Goal: Task Accomplishment & Management: Use online tool/utility

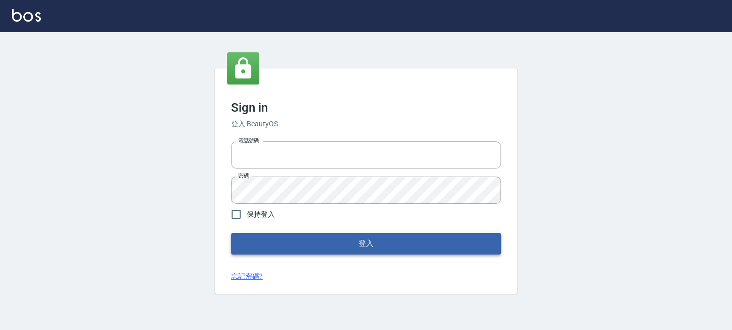
type input "0289832082"
click at [277, 233] on button "登入" at bounding box center [366, 243] width 270 height 21
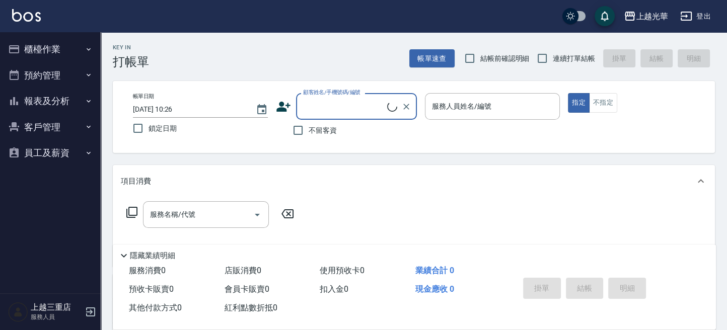
click at [61, 55] on button "櫃檯作業" at bounding box center [50, 49] width 93 height 26
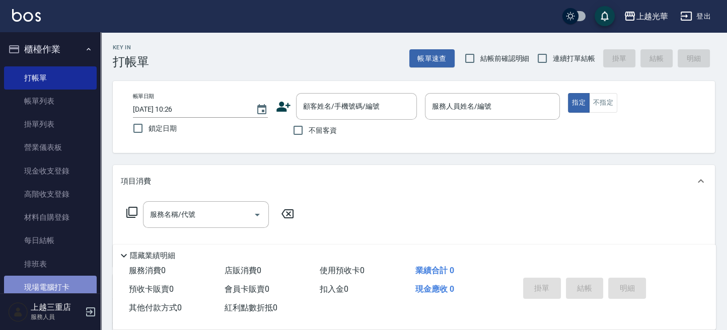
click at [54, 276] on link "現場電腦打卡" at bounding box center [50, 287] width 93 height 23
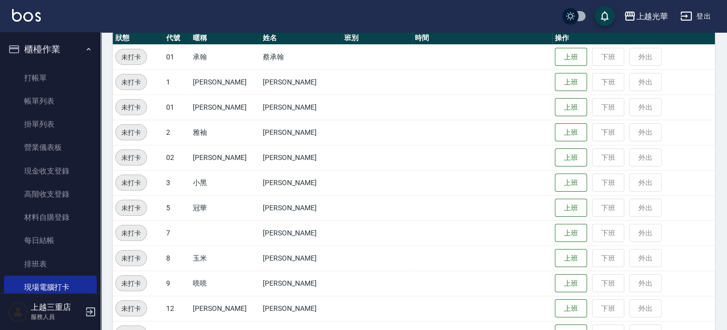
scroll to position [134, 0]
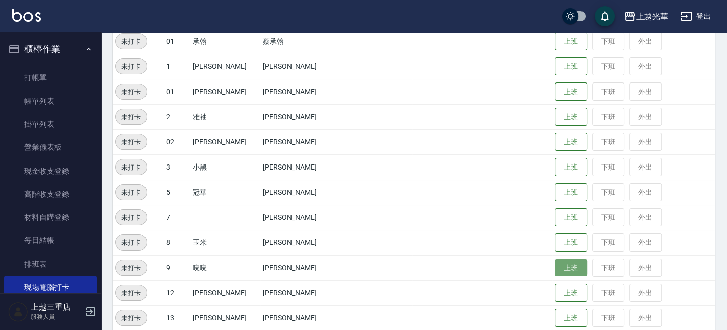
click at [555, 262] on button "上班" at bounding box center [571, 268] width 32 height 18
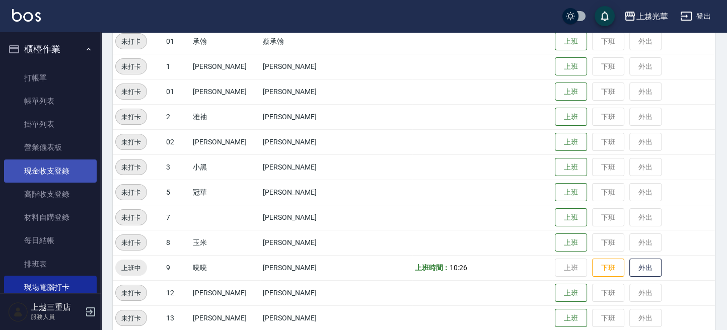
scroll to position [125, 0]
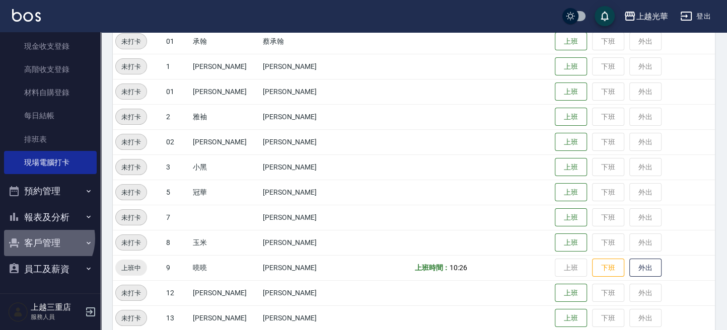
click at [42, 239] on button "客戶管理" at bounding box center [50, 243] width 93 height 26
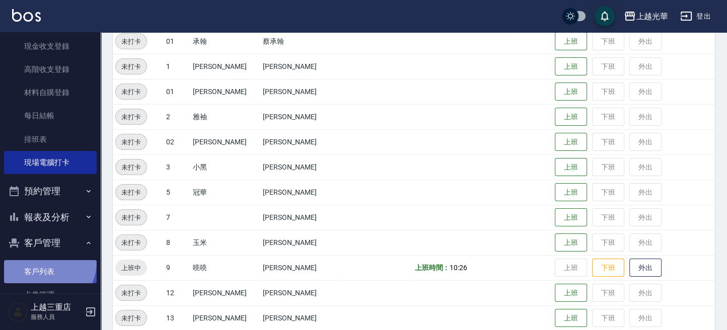
click at [45, 262] on link "客戶列表" at bounding box center [50, 271] width 93 height 23
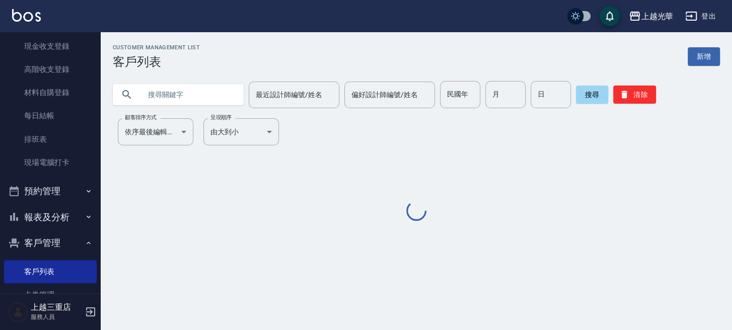
drag, startPoint x: 191, startPoint y: 96, endPoint x: 731, endPoint y: 98, distance: 540.3
click at [208, 102] on input "text" at bounding box center [188, 94] width 95 height 27
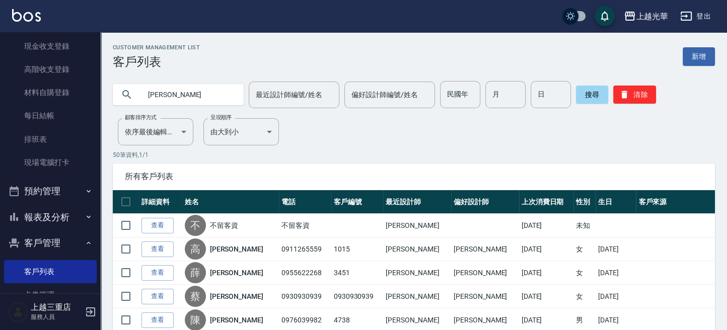
type input "[PERSON_NAME]"
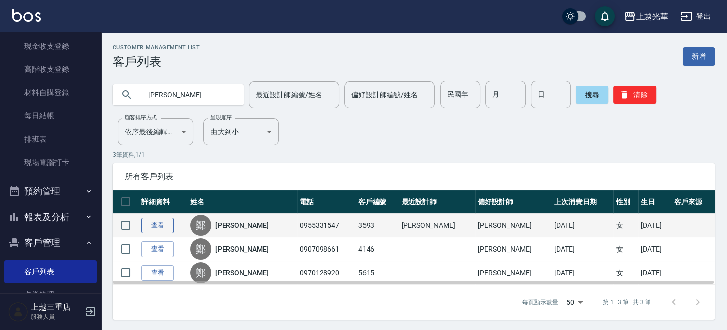
click at [156, 222] on link "查看" at bounding box center [157, 226] width 32 height 16
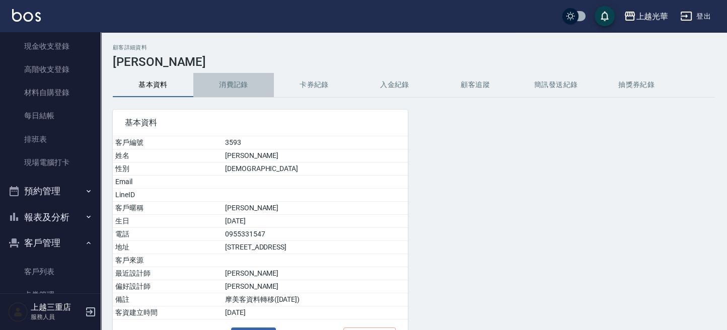
click at [245, 86] on button "消費記錄" at bounding box center [233, 85] width 81 height 24
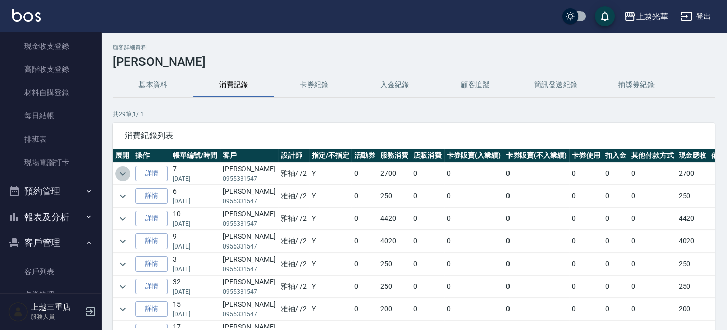
click at [121, 174] on icon "expand row" at bounding box center [123, 174] width 12 height 12
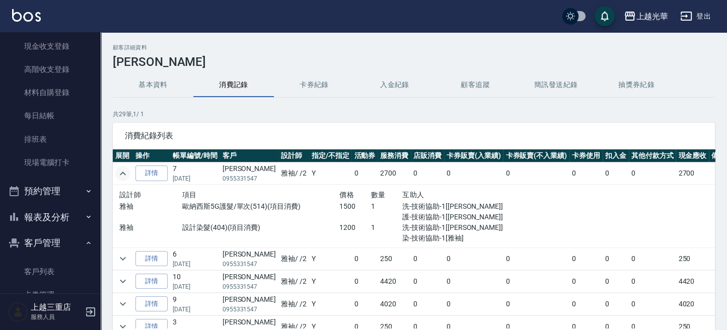
scroll to position [67, 0]
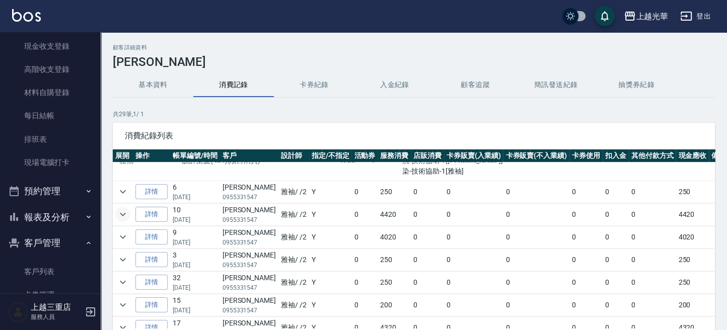
click at [124, 212] on icon "expand row" at bounding box center [123, 214] width 12 height 12
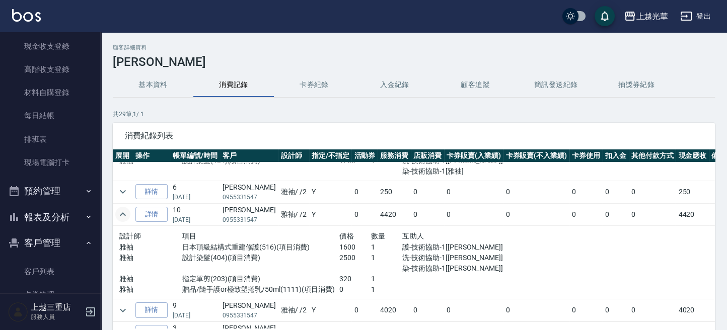
click at [34, 15] on img at bounding box center [26, 15] width 29 height 13
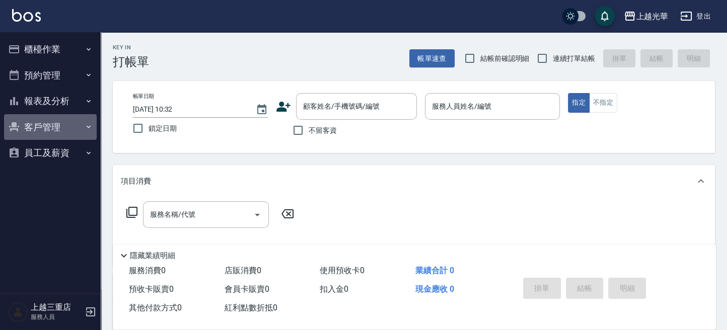
click at [31, 136] on button "客戶管理" at bounding box center [50, 127] width 93 height 26
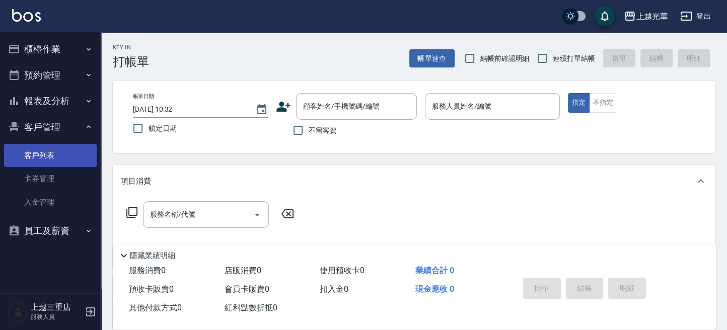
click at [40, 153] on link "客戶列表" at bounding box center [50, 155] width 93 height 23
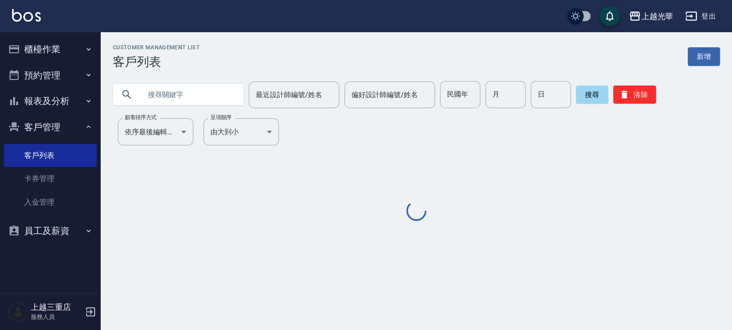
click at [194, 94] on input "text" at bounding box center [188, 94] width 95 height 27
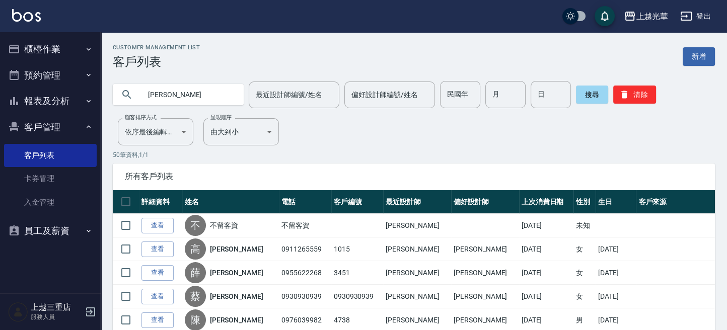
type input "[PERSON_NAME]"
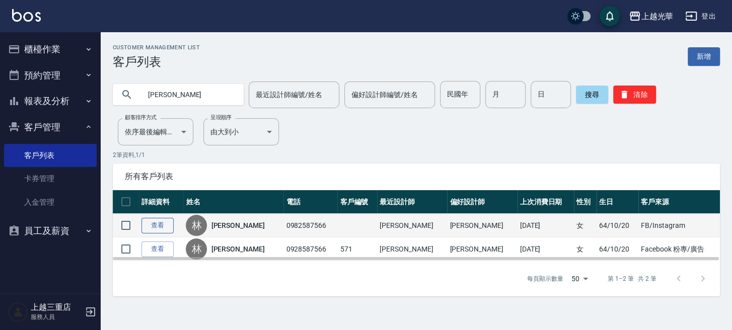
click at [168, 225] on link "查看" at bounding box center [157, 226] width 32 height 16
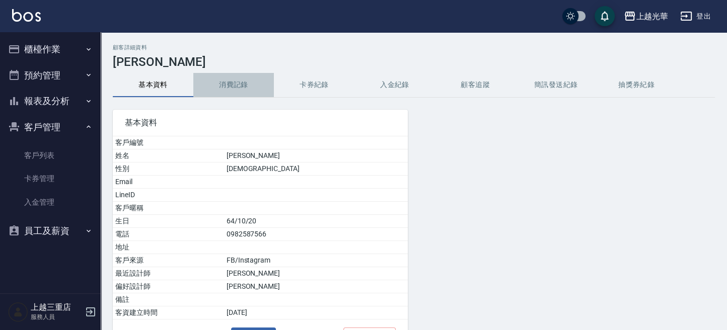
click at [261, 91] on button "消費記錄" at bounding box center [233, 85] width 81 height 24
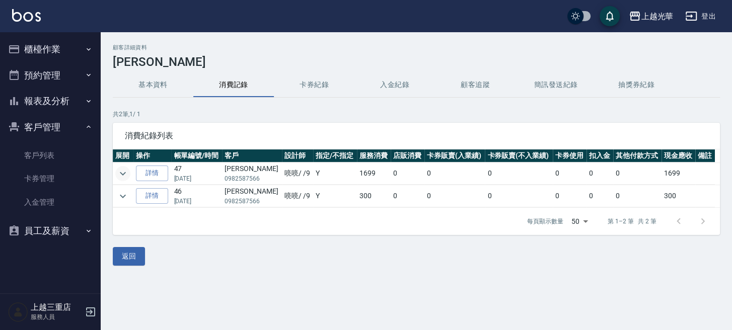
drag, startPoint x: 114, startPoint y: 169, endPoint x: 119, endPoint y: 170, distance: 5.1
click at [116, 169] on td at bounding box center [123, 174] width 21 height 22
click at [119, 170] on icon "expand row" at bounding box center [123, 174] width 12 height 12
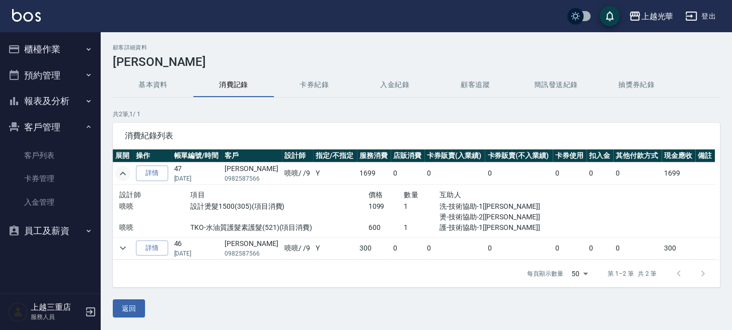
click at [124, 176] on icon "expand row" at bounding box center [123, 174] width 12 height 12
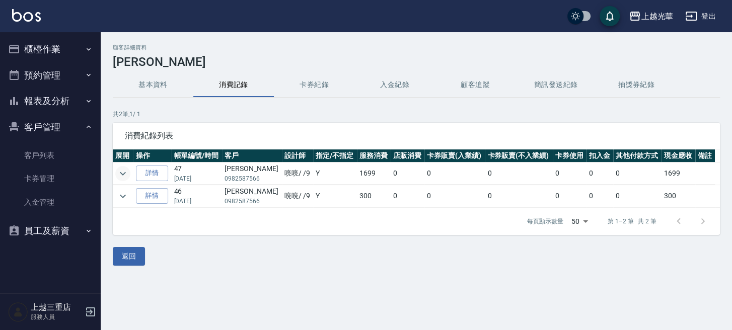
drag, startPoint x: 50, startPoint y: 51, endPoint x: 46, endPoint y: 57, distance: 7.2
click at [50, 51] on button "櫃檯作業" at bounding box center [50, 49] width 93 height 26
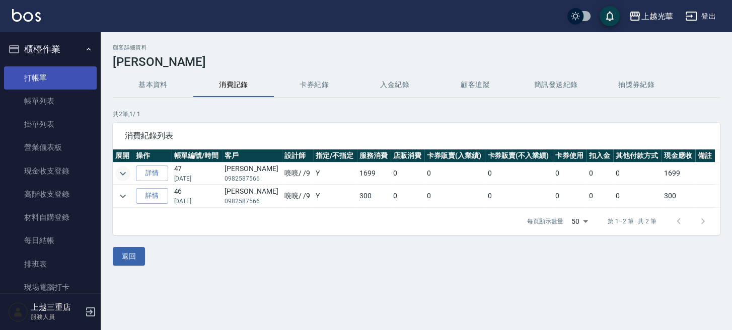
click at [43, 77] on link "打帳單" at bounding box center [50, 77] width 93 height 23
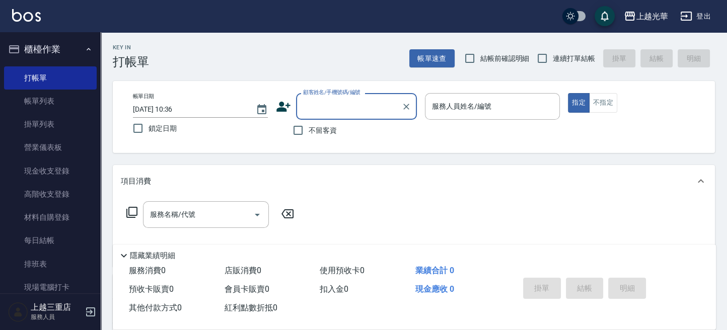
scroll to position [134, 0]
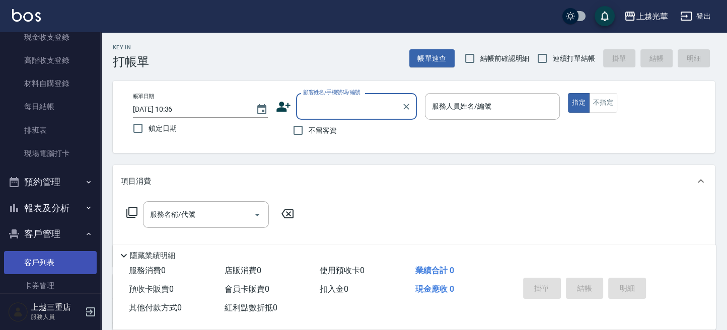
click at [40, 252] on link "客戶列表" at bounding box center [50, 262] width 93 height 23
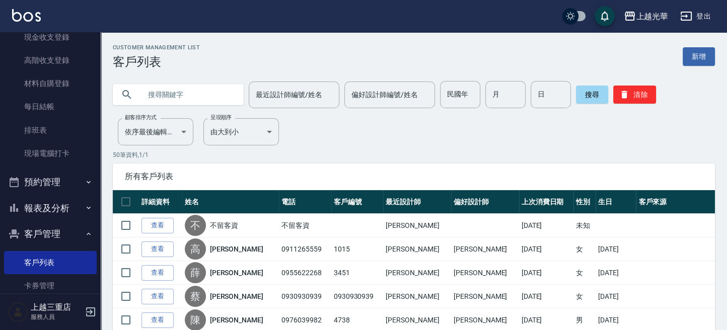
click at [159, 99] on input "text" at bounding box center [188, 94] width 95 height 27
type input "[PERSON_NAME]"
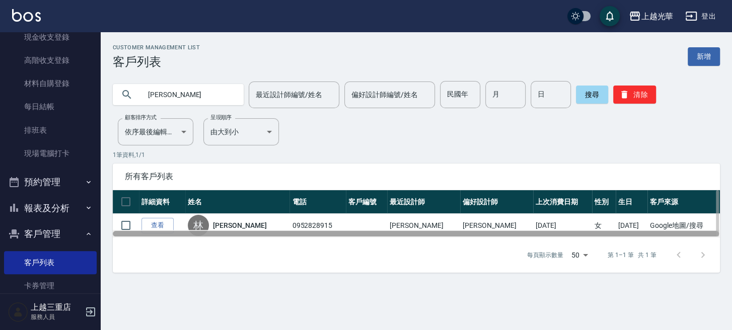
click at [156, 231] on div at bounding box center [416, 234] width 606 height 6
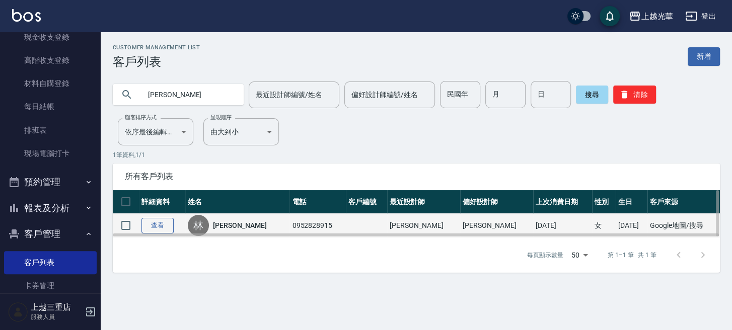
click at [156, 224] on link "查看" at bounding box center [157, 226] width 32 height 16
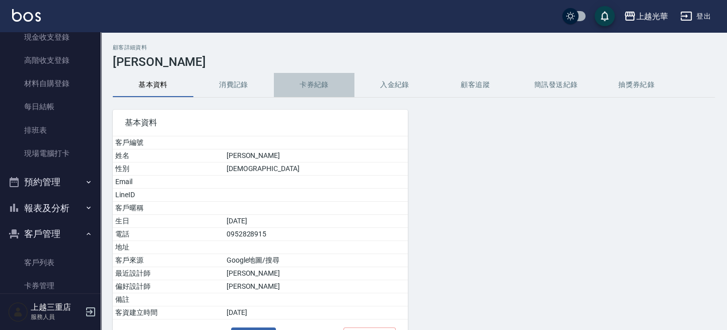
drag, startPoint x: 309, startPoint y: 86, endPoint x: 300, endPoint y: 86, distance: 9.6
click at [309, 86] on button "卡券紀錄" at bounding box center [314, 85] width 81 height 24
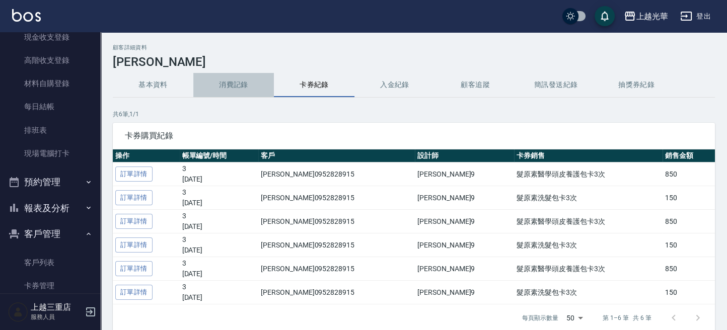
click at [256, 86] on button "消費記錄" at bounding box center [233, 85] width 81 height 24
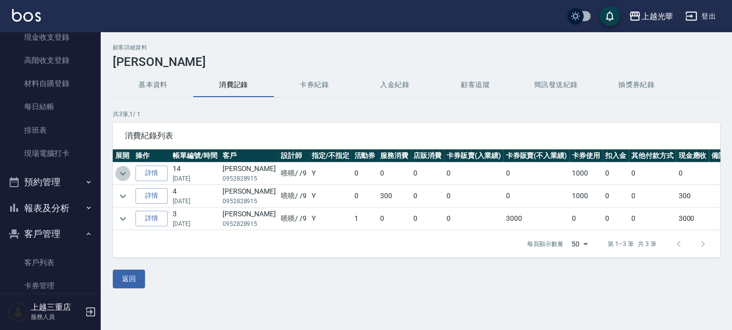
click at [124, 178] on icon "expand row" at bounding box center [123, 174] width 12 height 12
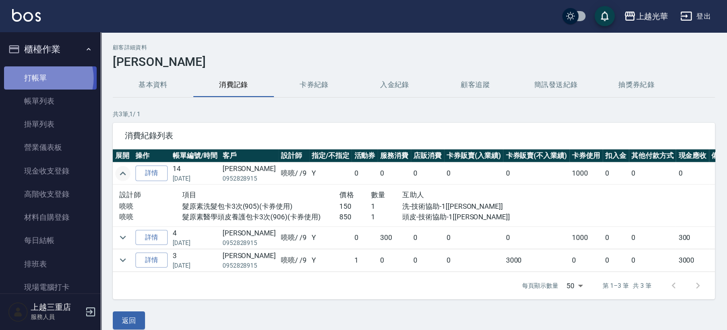
drag, startPoint x: 45, startPoint y: 78, endPoint x: 44, endPoint y: 92, distance: 14.1
click at [43, 79] on link "打帳單" at bounding box center [50, 77] width 93 height 23
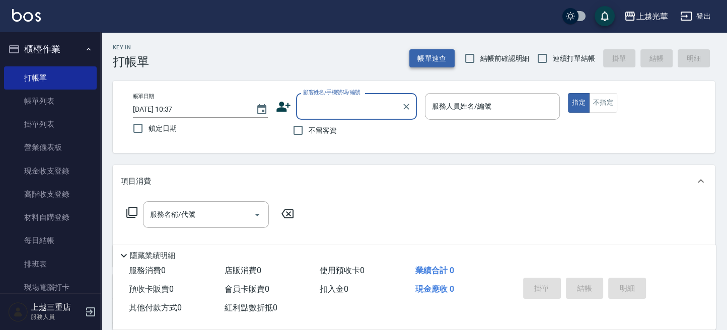
click at [438, 59] on button "帳單速查" at bounding box center [431, 58] width 45 height 19
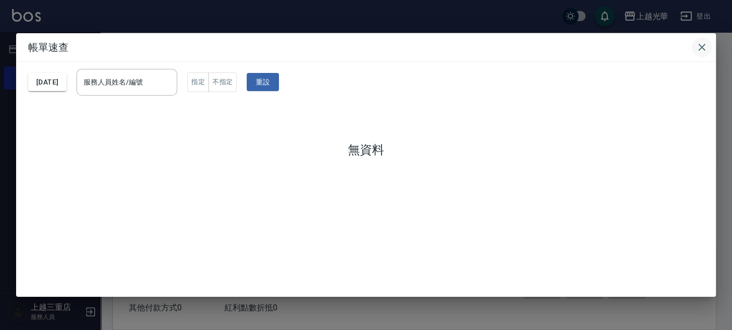
drag, startPoint x: 706, startPoint y: 48, endPoint x: 698, endPoint y: 50, distance: 8.4
click at [704, 47] on icon "button" at bounding box center [702, 47] width 12 height 12
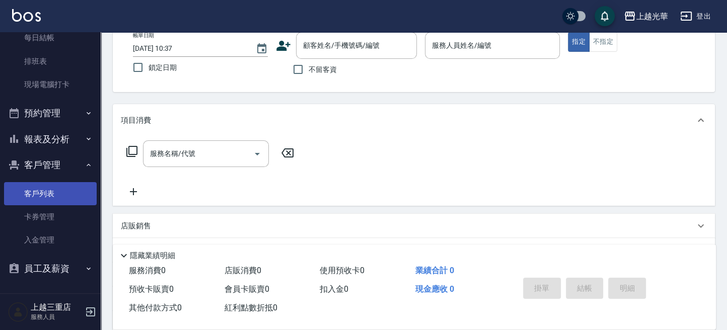
scroll to position [67, 0]
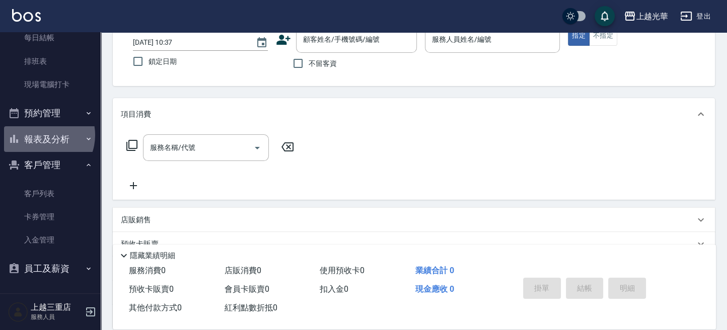
click at [40, 135] on button "報表及分析" at bounding box center [50, 139] width 93 height 26
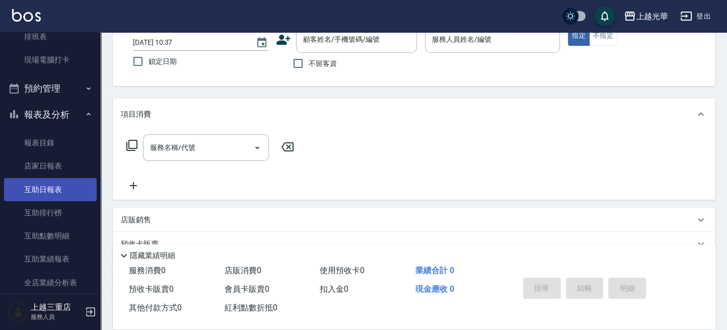
scroll to position [337, 0]
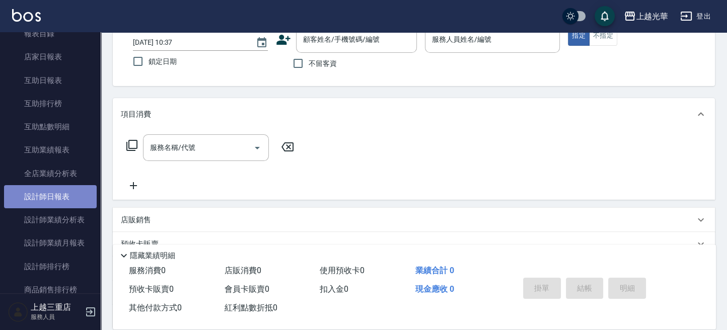
click at [54, 197] on link "設計師日報表" at bounding box center [50, 196] width 93 height 23
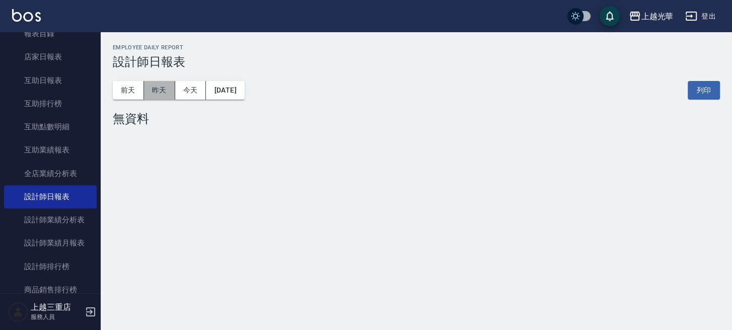
click at [154, 92] on button "昨天" at bounding box center [159, 90] width 31 height 19
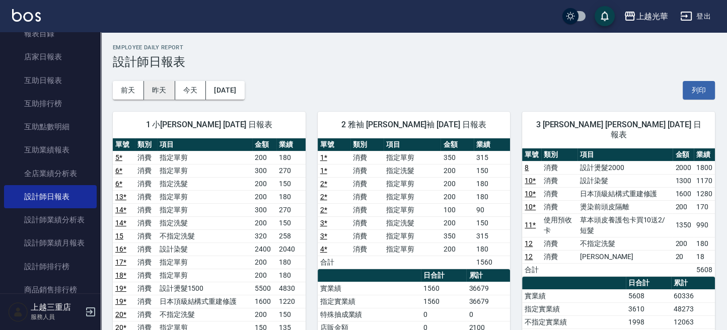
click at [162, 92] on button "昨天" at bounding box center [159, 90] width 31 height 19
click at [141, 93] on button "前天" at bounding box center [128, 90] width 31 height 19
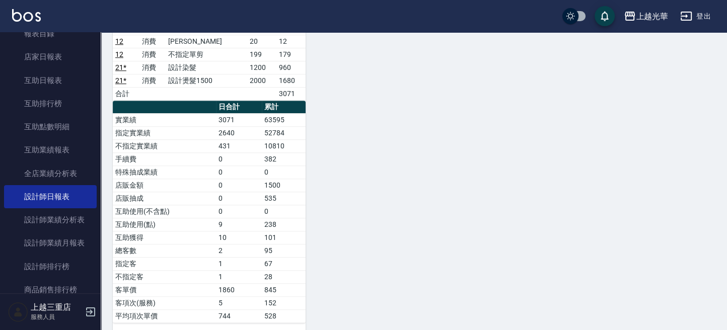
scroll to position [713, 0]
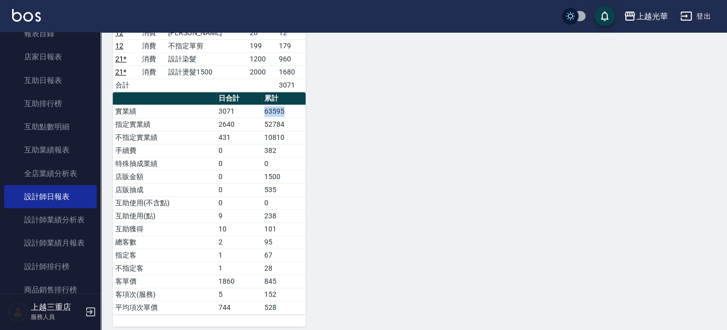
drag, startPoint x: 263, startPoint y: 108, endPoint x: 298, endPoint y: 114, distance: 34.9
click at [293, 108] on td "63595" at bounding box center [284, 111] width 44 height 13
click at [301, 118] on td "52784" at bounding box center [284, 124] width 44 height 13
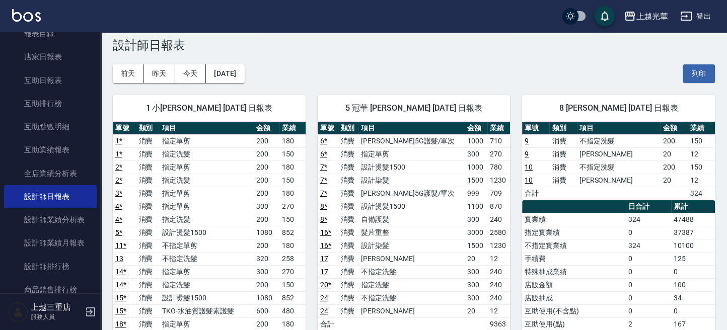
scroll to position [0, 0]
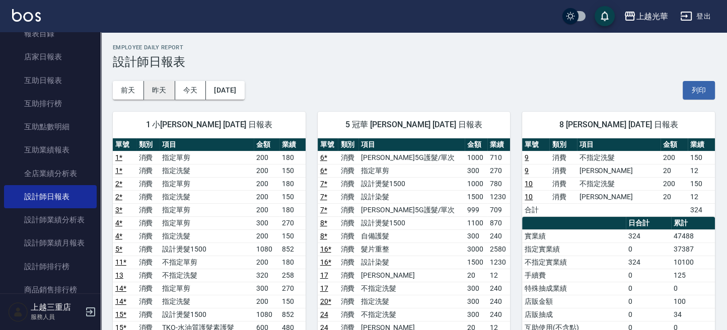
click at [166, 89] on button "昨天" at bounding box center [159, 90] width 31 height 19
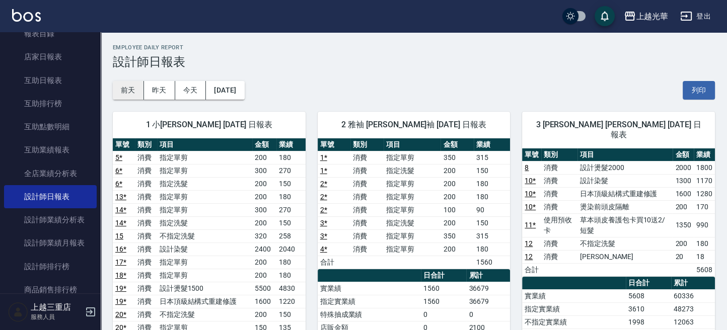
click at [132, 85] on button "前天" at bounding box center [128, 90] width 31 height 19
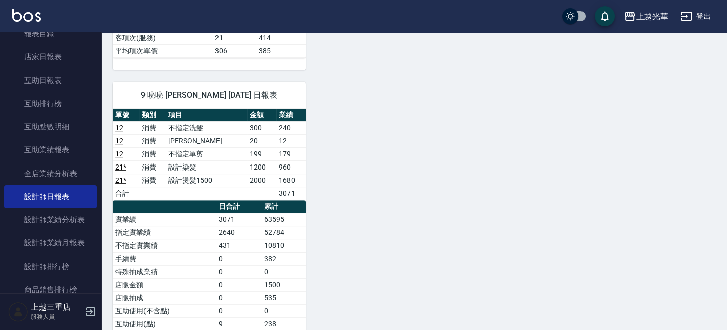
scroll to position [671, 0]
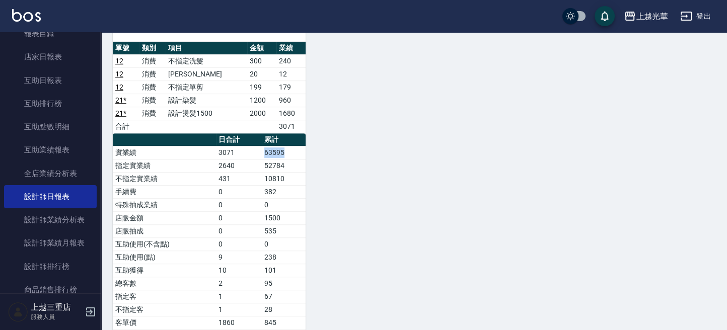
drag, startPoint x: 261, startPoint y: 149, endPoint x: 329, endPoint y: 160, distance: 69.5
click at [297, 150] on tr "實業績 3071 63595" at bounding box center [209, 152] width 193 height 13
click at [283, 188] on td "382" at bounding box center [284, 191] width 44 height 13
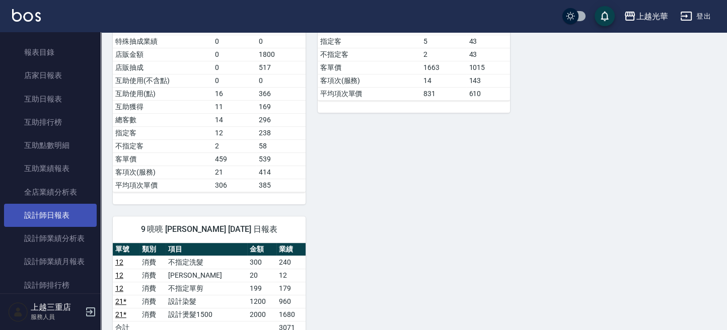
scroll to position [337, 0]
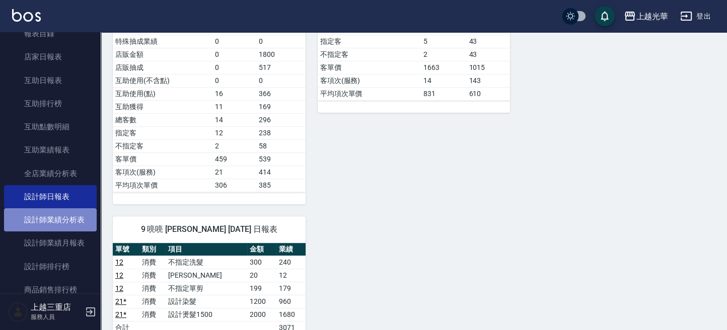
click at [58, 211] on link "設計師業績分析表" at bounding box center [50, 219] width 93 height 23
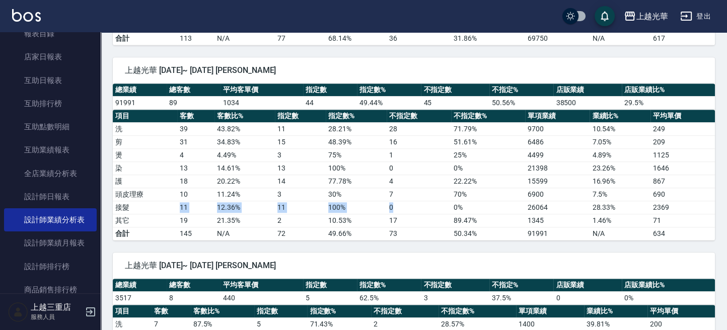
drag, startPoint x: 179, startPoint y: 203, endPoint x: 400, endPoint y: 212, distance: 221.2
click at [405, 207] on tr "接髮 11 12.36 % 11 100 % 0 0 % 26064 28.33 % 2369" at bounding box center [414, 207] width 602 height 13
click at [393, 215] on td "17" at bounding box center [419, 220] width 64 height 13
click at [319, 214] on td "2" at bounding box center [300, 220] width 51 height 13
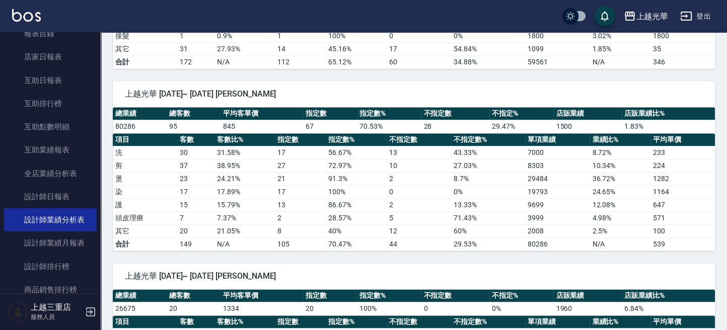
scroll to position [1208, 0]
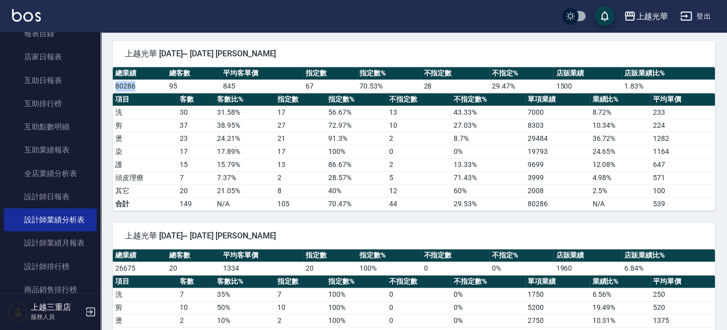
drag, startPoint x: 116, startPoint y: 76, endPoint x: 143, endPoint y: 80, distance: 27.5
click at [143, 80] on td "80286" at bounding box center [140, 86] width 54 height 13
click at [277, 120] on td "27" at bounding box center [300, 125] width 51 height 13
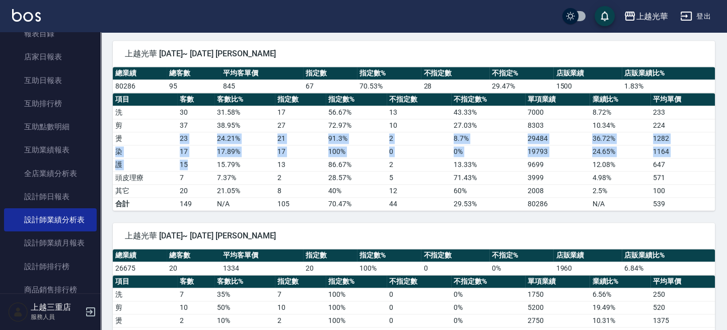
drag, startPoint x: 184, startPoint y: 133, endPoint x: 195, endPoint y: 155, distance: 24.6
click at [195, 155] on tbody "洗 30 31.58 % 17 56.67 % 13 43.33 % 7000 8.72 % 233 剪 37 38.95 % 27 72.97 % 10 2…" at bounding box center [414, 158] width 602 height 105
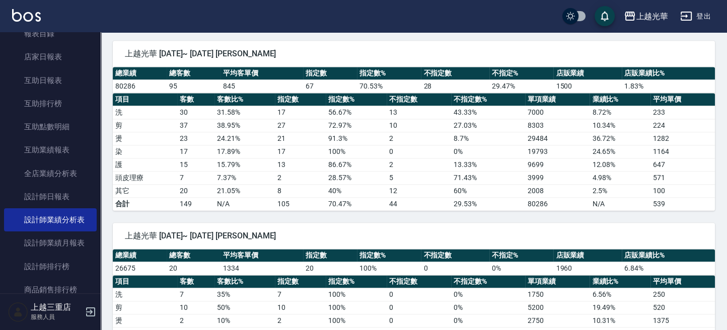
click at [204, 171] on td "7" at bounding box center [195, 177] width 37 height 13
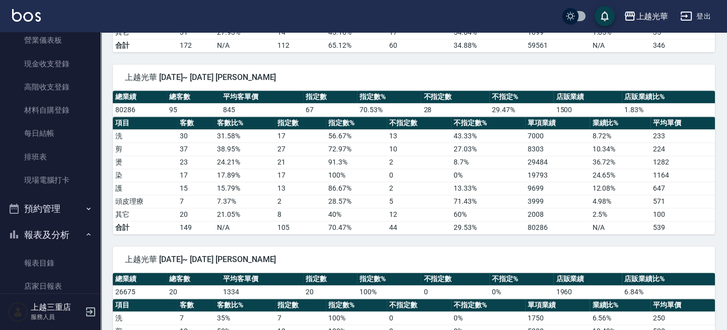
scroll to position [134, 0]
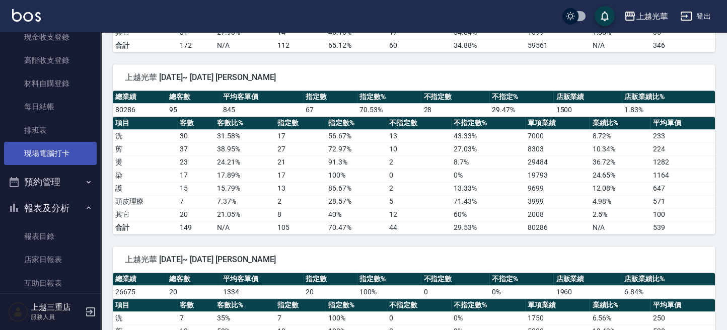
click at [51, 157] on link "現場電腦打卡" at bounding box center [50, 153] width 93 height 23
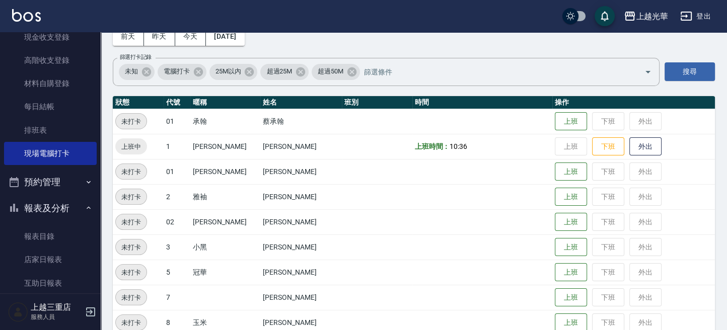
scroll to position [134, 0]
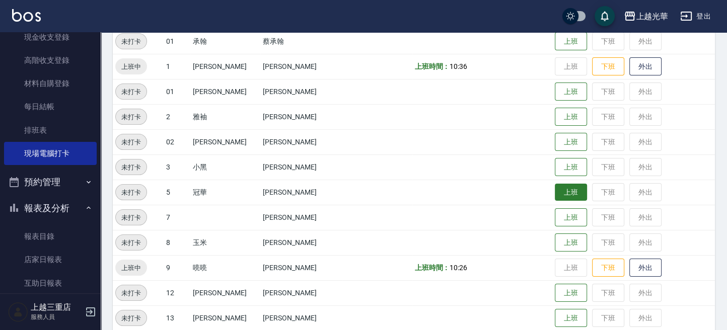
click at [555, 191] on button "上班" at bounding box center [571, 193] width 32 height 18
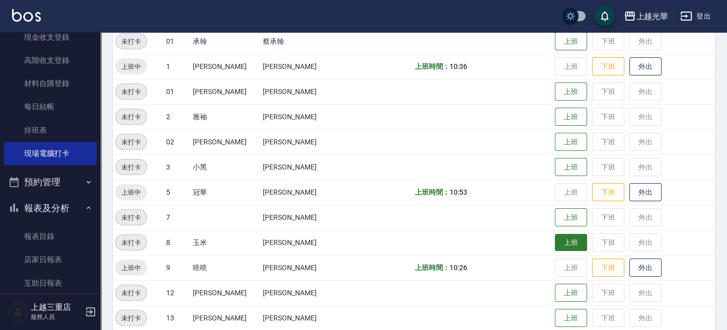
click at [565, 239] on button "上班" at bounding box center [571, 243] width 32 height 18
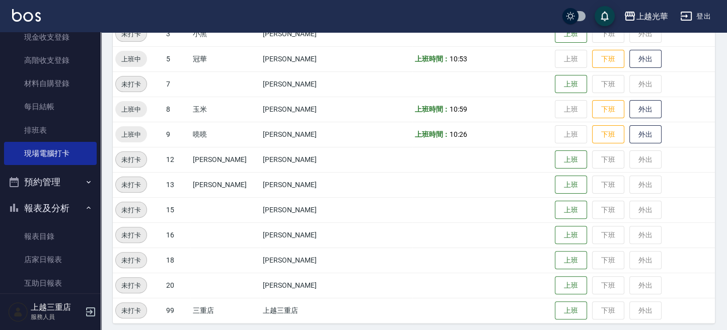
scroll to position [268, 0]
click at [557, 262] on button "上班" at bounding box center [571, 260] width 32 height 18
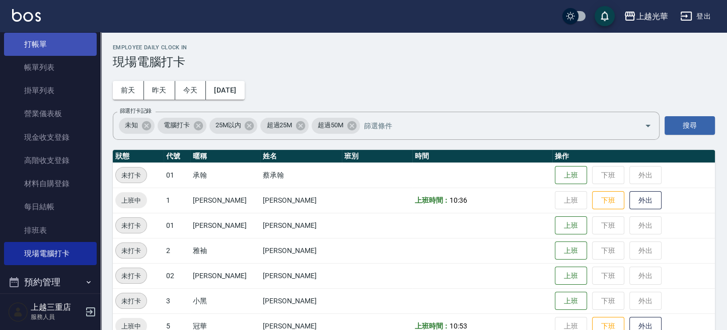
scroll to position [0, 0]
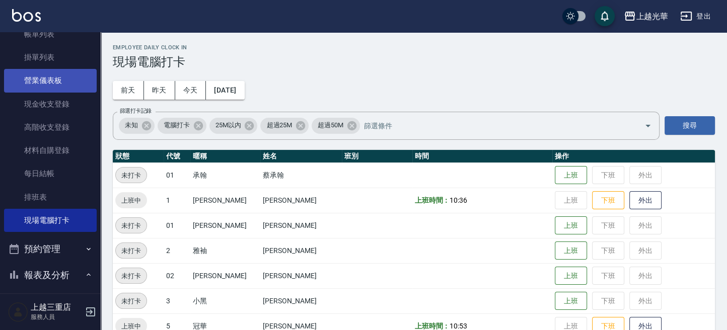
click at [63, 70] on link "營業儀表板" at bounding box center [50, 80] width 93 height 23
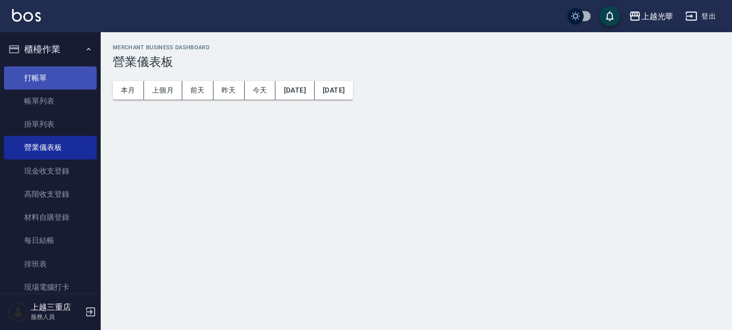
click at [67, 80] on link "打帳單" at bounding box center [50, 77] width 93 height 23
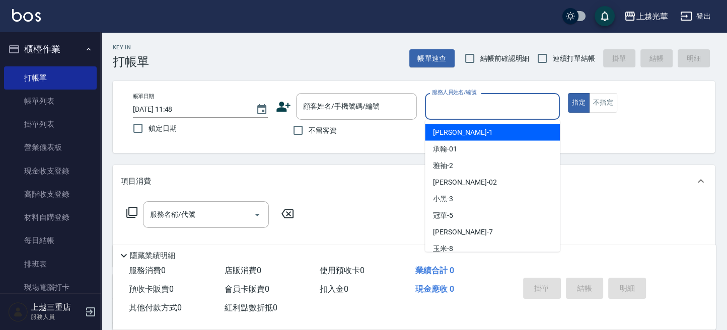
drag, startPoint x: 526, startPoint y: 115, endPoint x: 515, endPoint y: 125, distance: 15.7
click at [523, 115] on input "服務人員姓名/編號" at bounding box center [493, 107] width 126 height 18
type input "6"
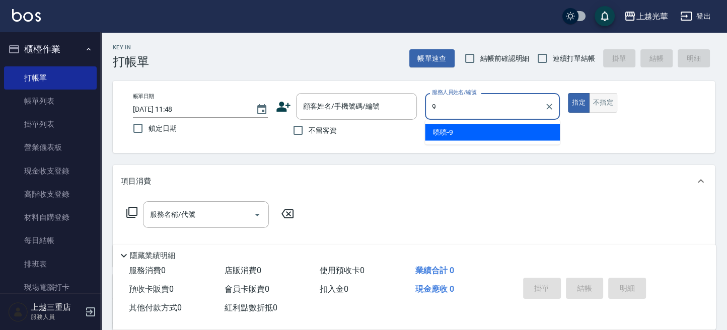
type input "9"
drag, startPoint x: 593, startPoint y: 104, endPoint x: 581, endPoint y: 118, distance: 18.9
click at [594, 104] on button "不指定" at bounding box center [603, 103] width 28 height 20
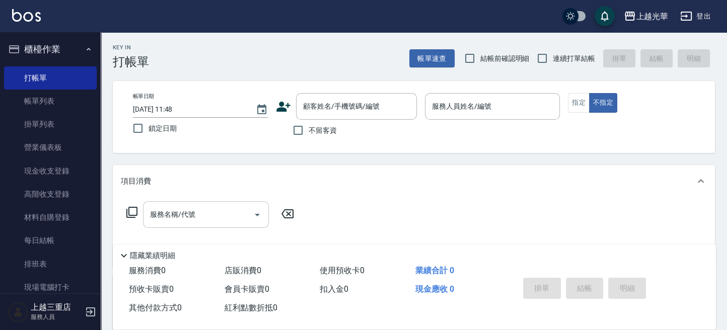
click at [209, 224] on div "服務名稱/代號" at bounding box center [206, 214] width 126 height 27
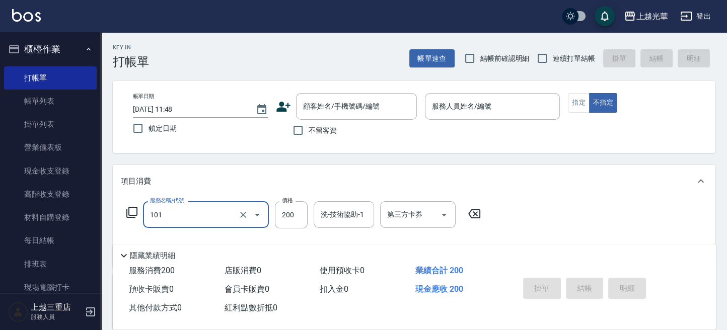
type input "不指定洗髮(101)"
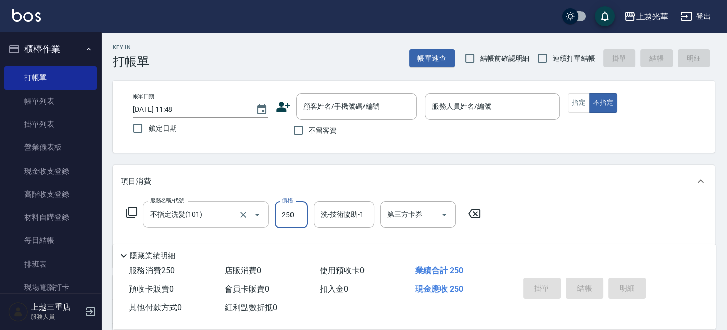
type input "250"
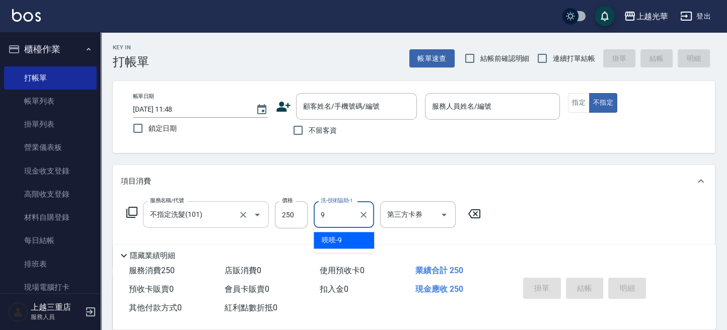
type input "喨喨-9"
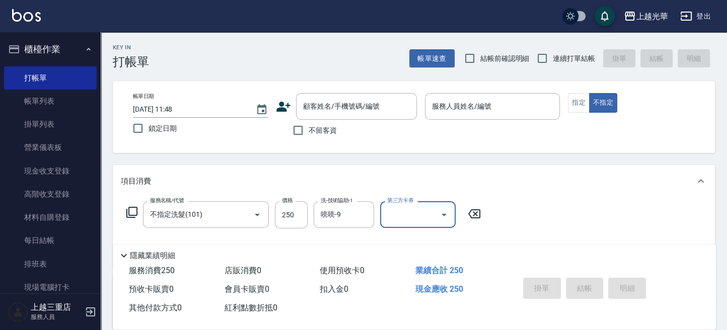
click at [332, 133] on span "不留客資" at bounding box center [323, 130] width 28 height 11
click at [309, 133] on input "不留客資" at bounding box center [298, 130] width 21 height 21
checkbox input "true"
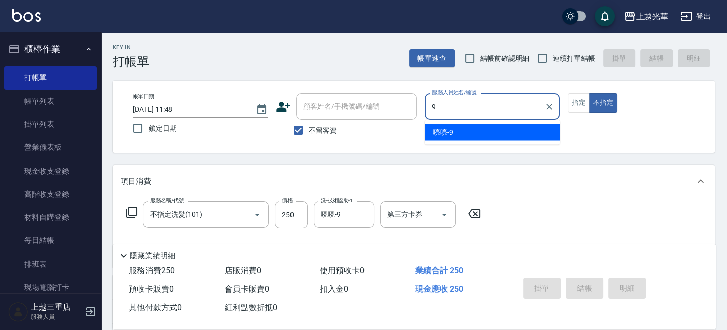
type input "喨喨-9"
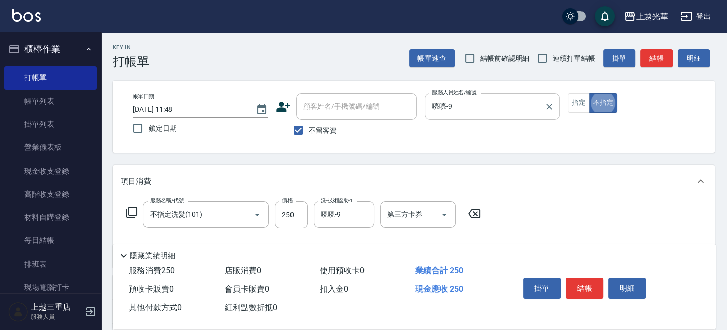
type button "false"
click at [585, 286] on button "結帳" at bounding box center [585, 288] width 38 height 21
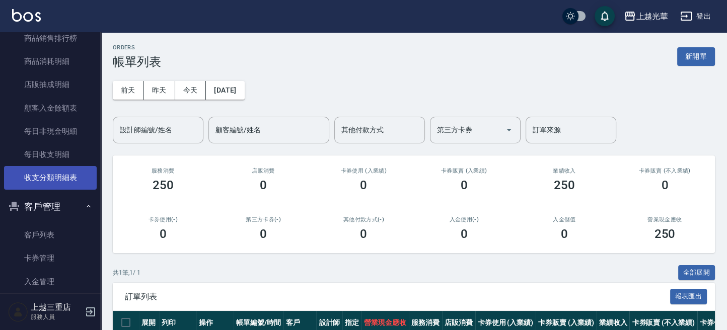
scroll to position [604, 0]
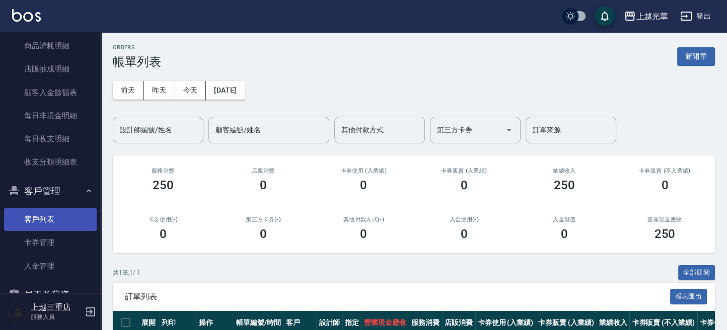
click at [35, 224] on link "客戶列表" at bounding box center [50, 219] width 93 height 23
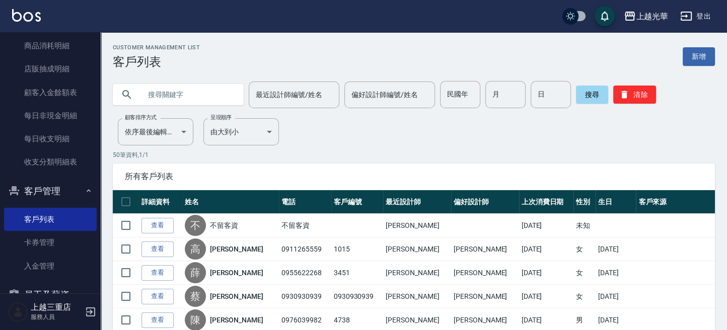
click at [171, 96] on input "text" at bounding box center [188, 94] width 95 height 27
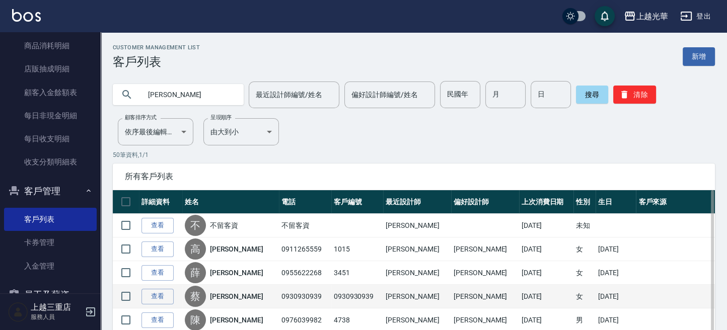
type input "[PERSON_NAME]"
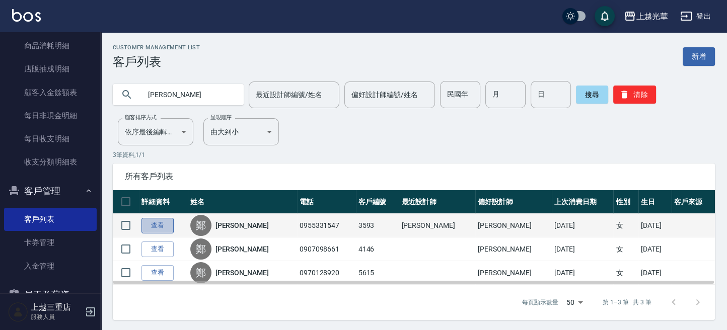
click at [155, 222] on link "查看" at bounding box center [157, 226] width 32 height 16
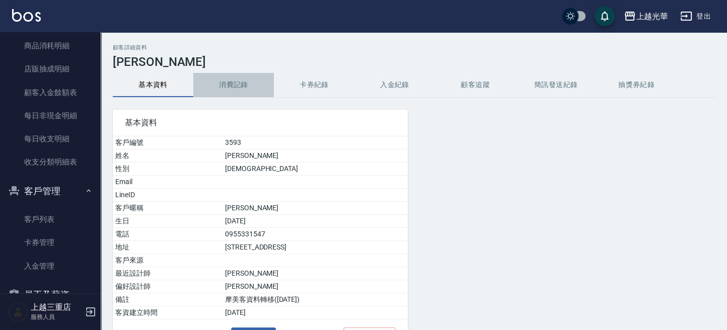
click at [241, 84] on button "消費記錄" at bounding box center [233, 85] width 81 height 24
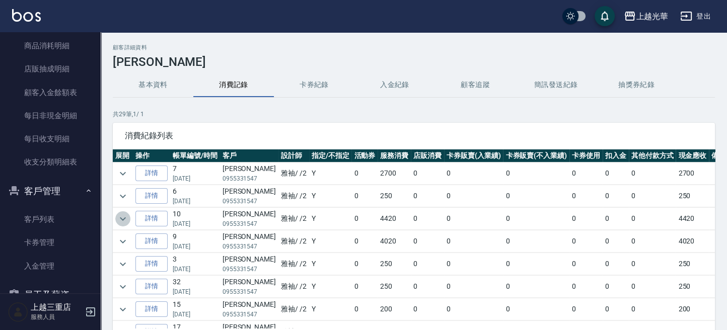
click at [123, 218] on icon "expand row" at bounding box center [123, 219] width 12 height 12
